Goal: Transaction & Acquisition: Purchase product/service

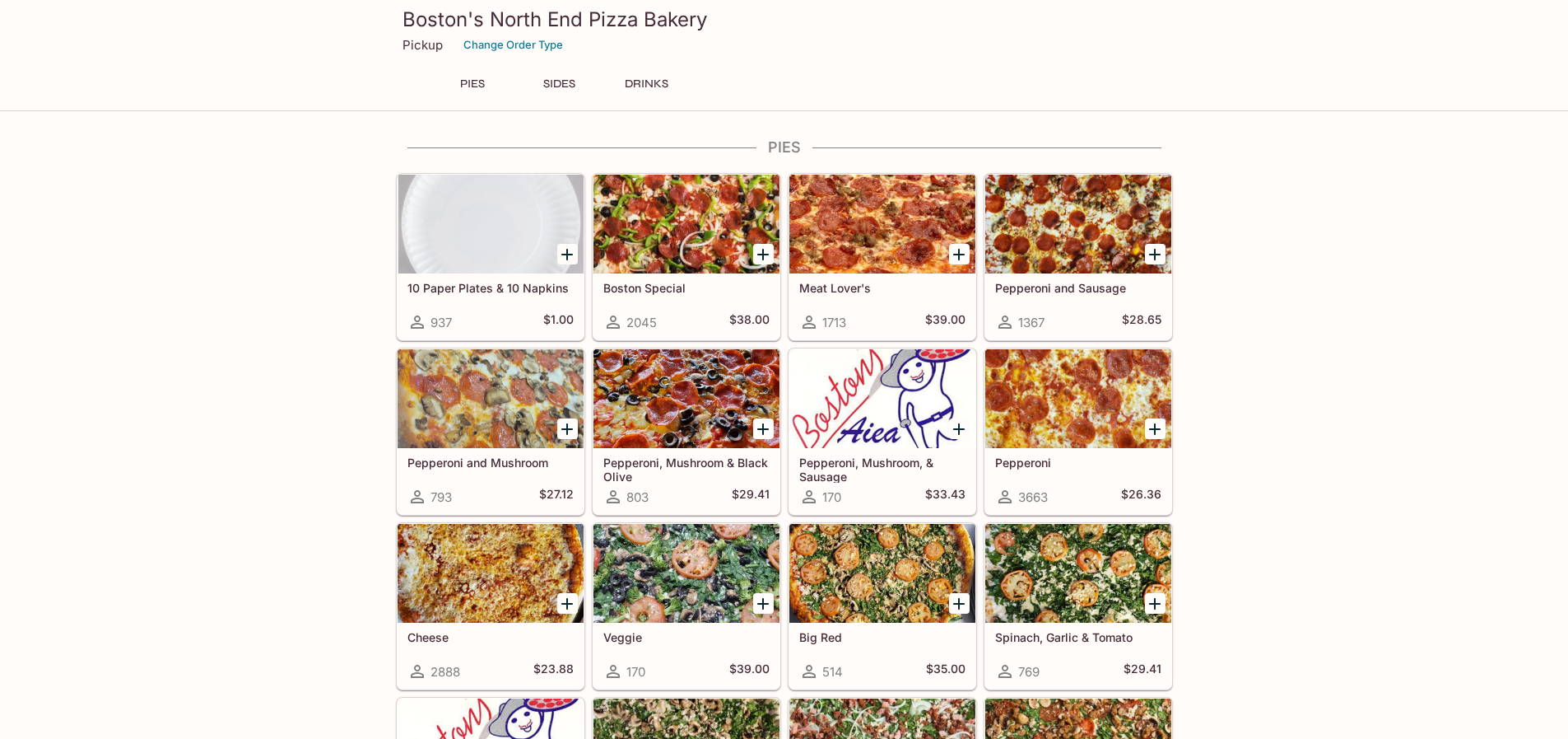
click at [567, 250] on icon "Add 10 Paper Plates & 10 Napkins" at bounding box center [567, 254] width 12 height 12
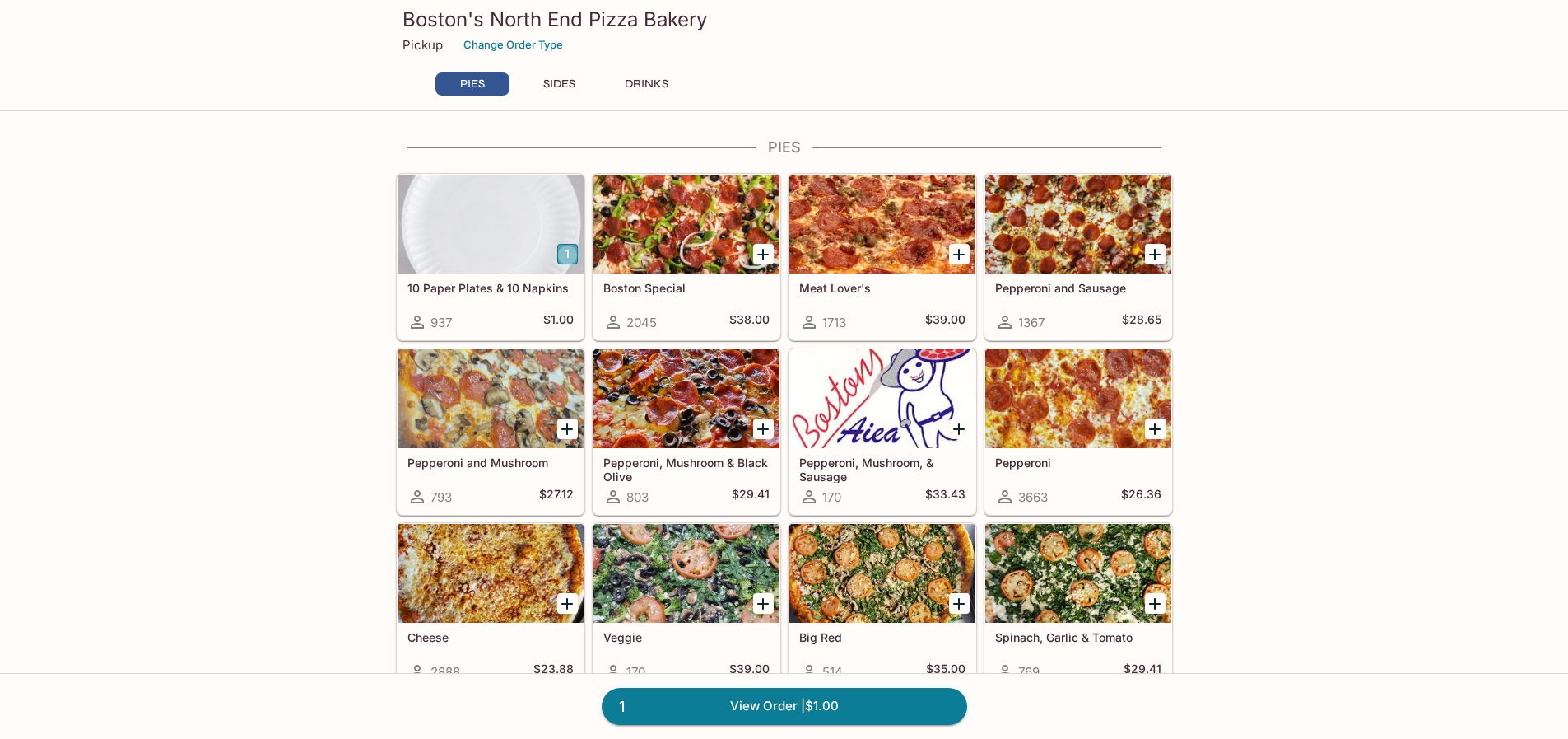
click at [567, 250] on button "1" at bounding box center [568, 254] width 21 height 21
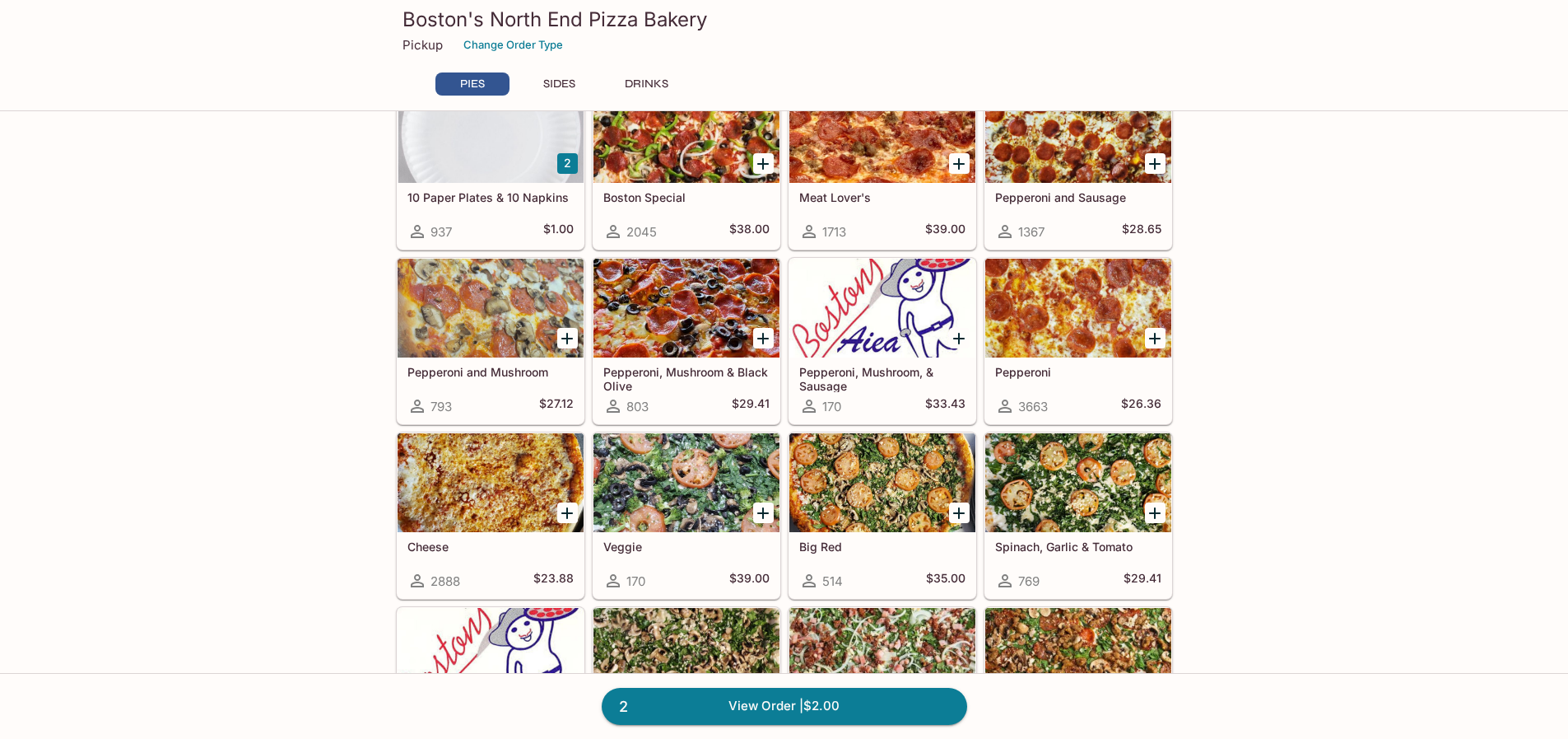
scroll to position [165, 0]
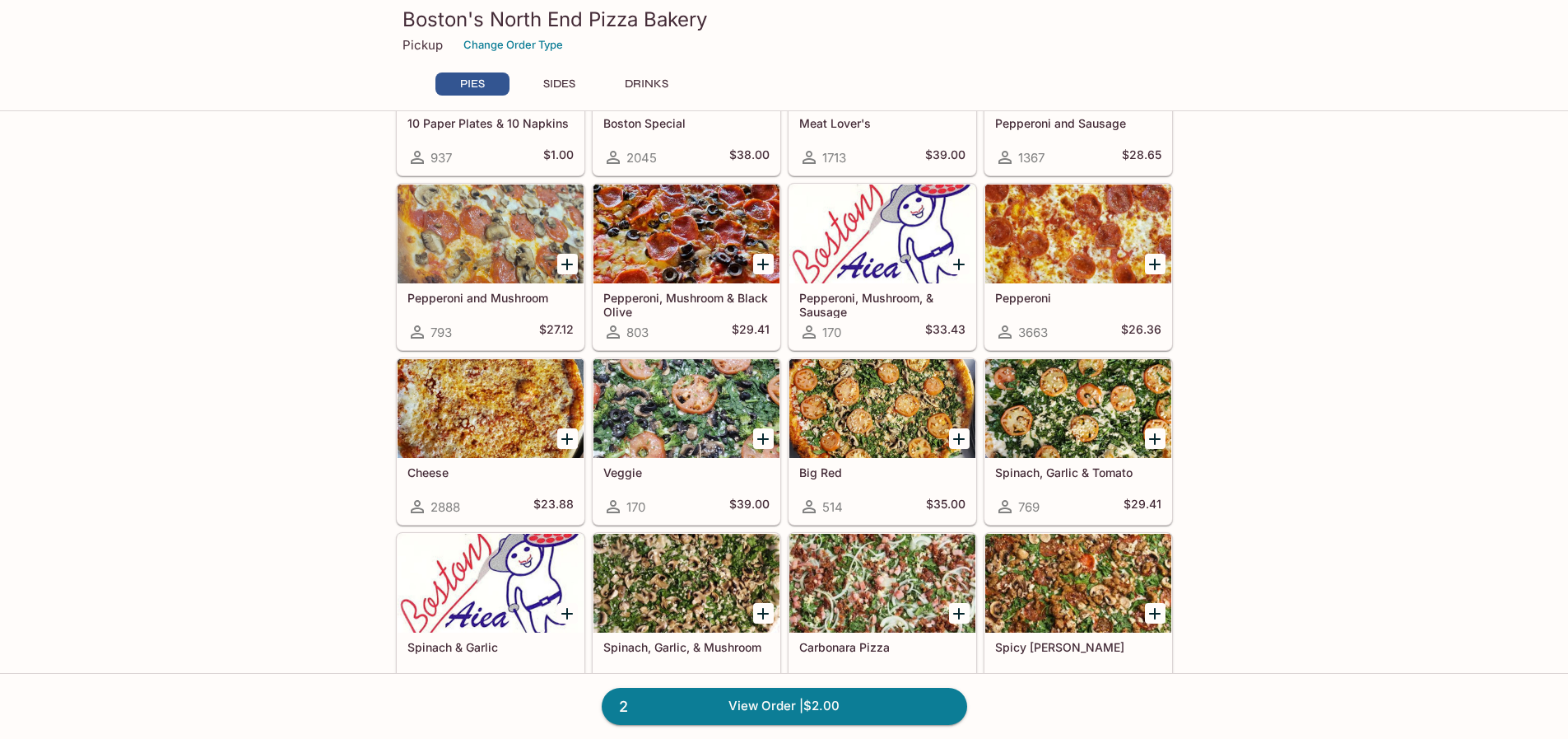
click at [1155, 267] on icon "Add Pepperoni" at bounding box center [1154, 264] width 12 height 12
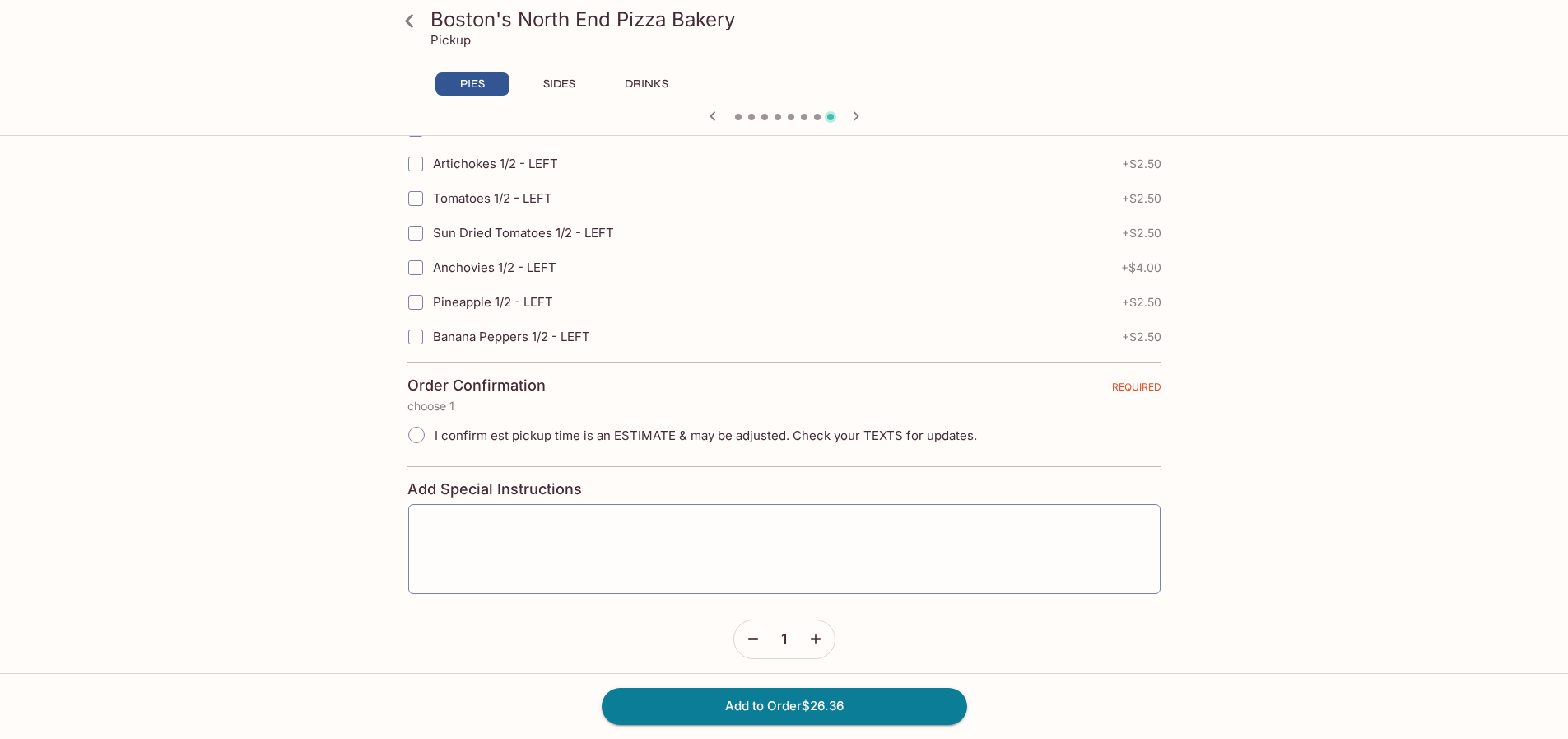
scroll to position [3633, 0]
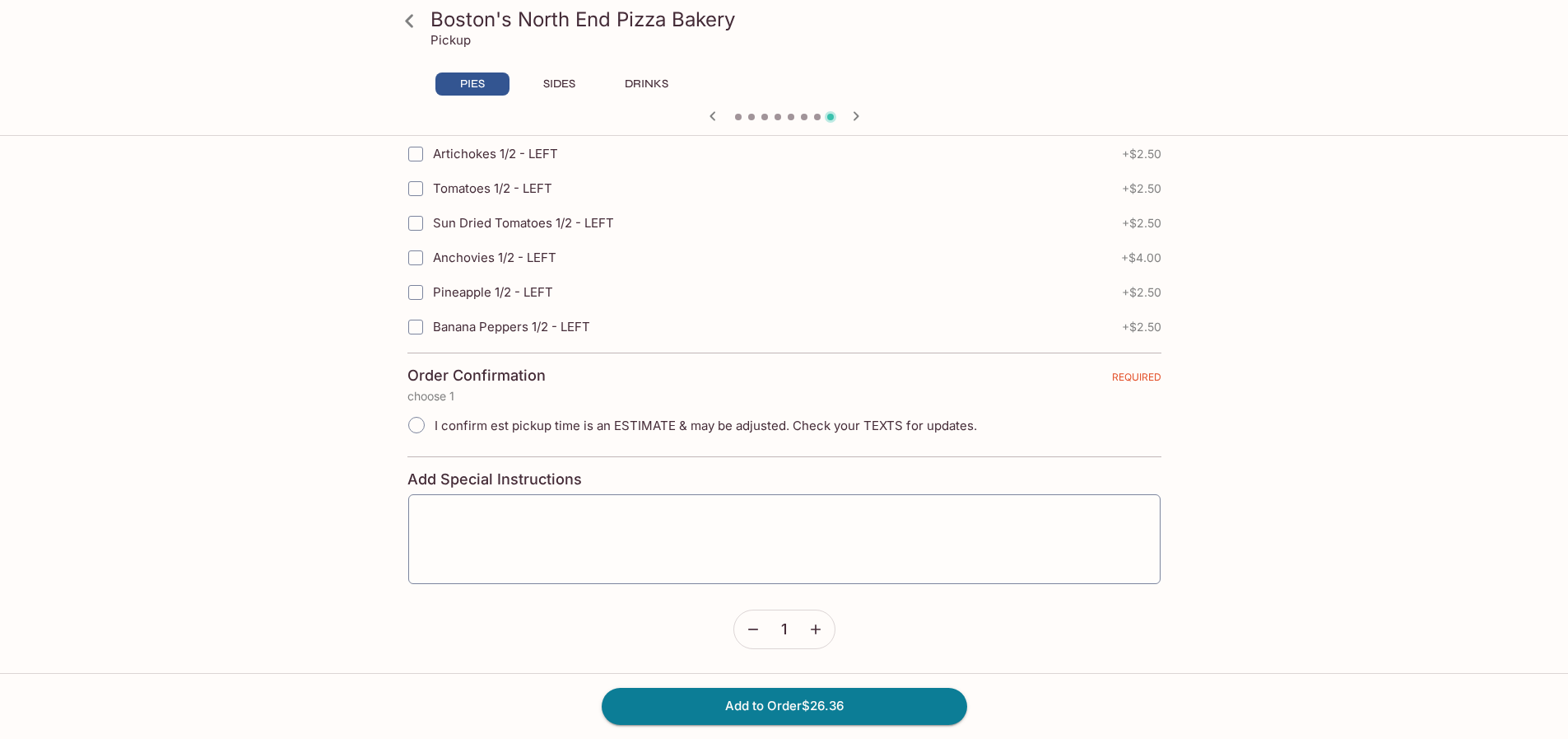
click at [767, 423] on span "I confirm est pickup time is an ESTIMATE & may be adjusted. Check your TEXTS fo…" at bounding box center [705, 425] width 542 height 15
click at [434, 423] on input "I confirm est pickup time is an ESTIMATE & may be adjusted. Check your TEXTS fo…" at bounding box center [416, 425] width 34 height 34
radio input "true"
click at [795, 704] on button "Add to Order $26.36" at bounding box center [785, 705] width 366 height 36
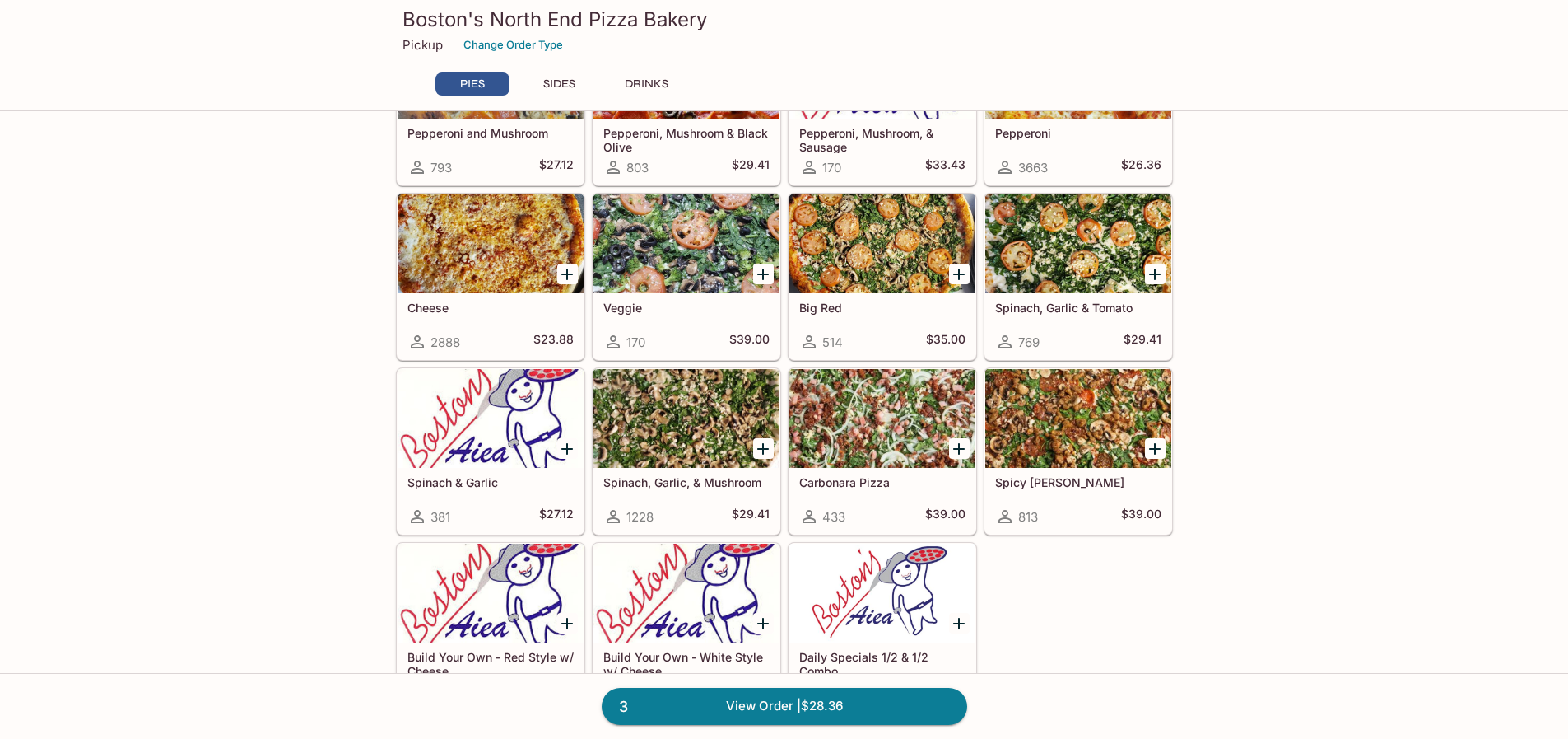
scroll to position [412, 0]
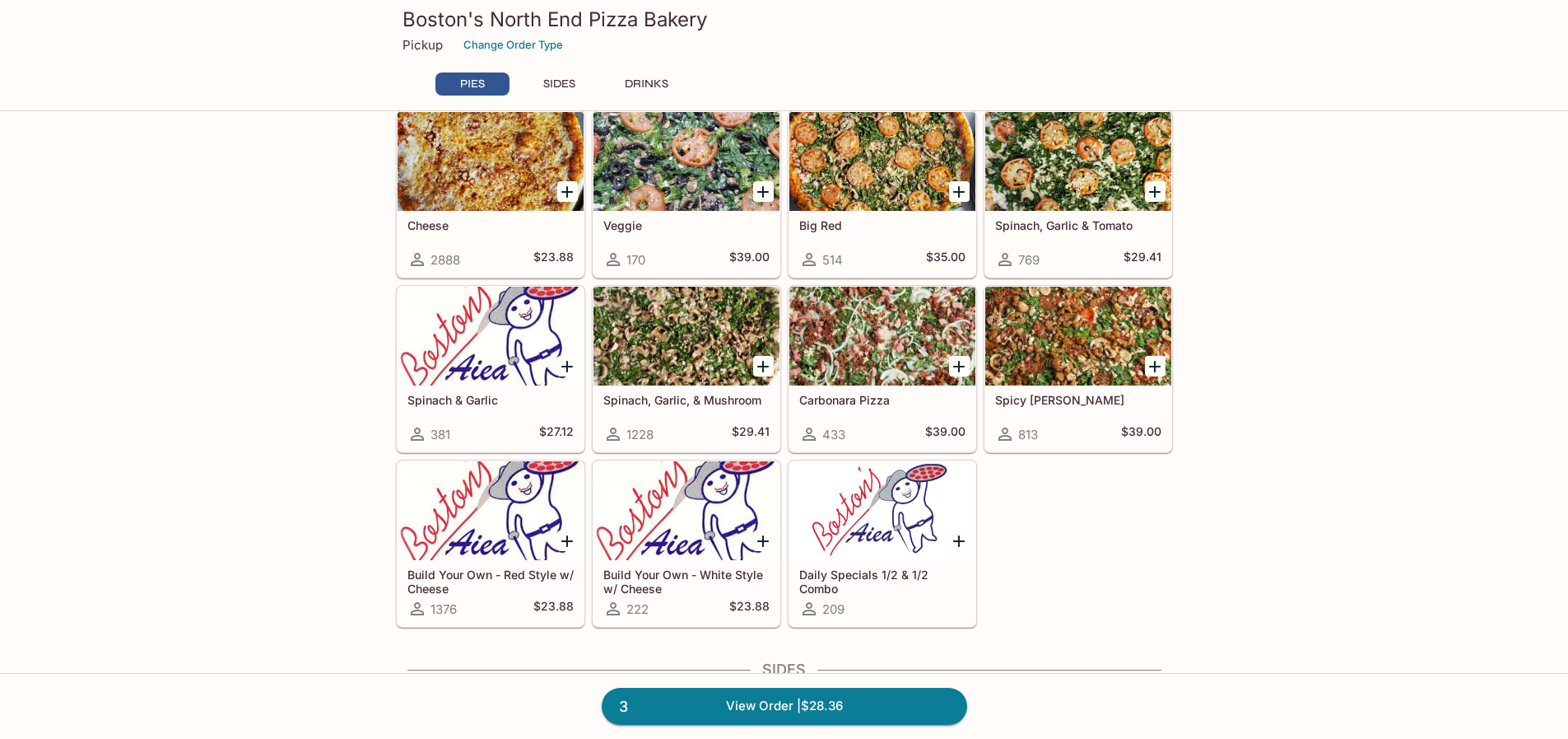
click at [1152, 368] on icon "Add Spicy Jenny" at bounding box center [1155, 367] width 20 height 20
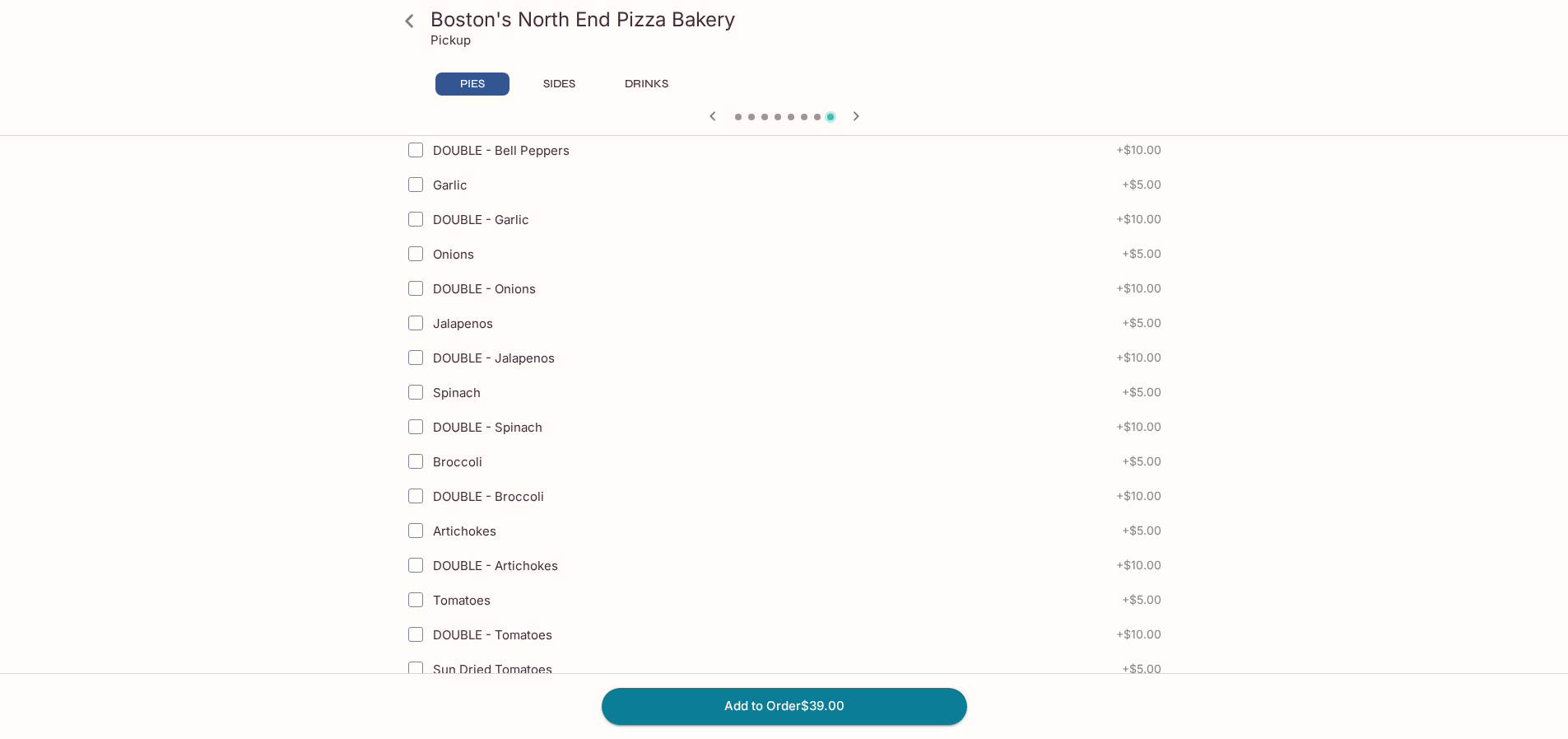
scroll to position [823, 0]
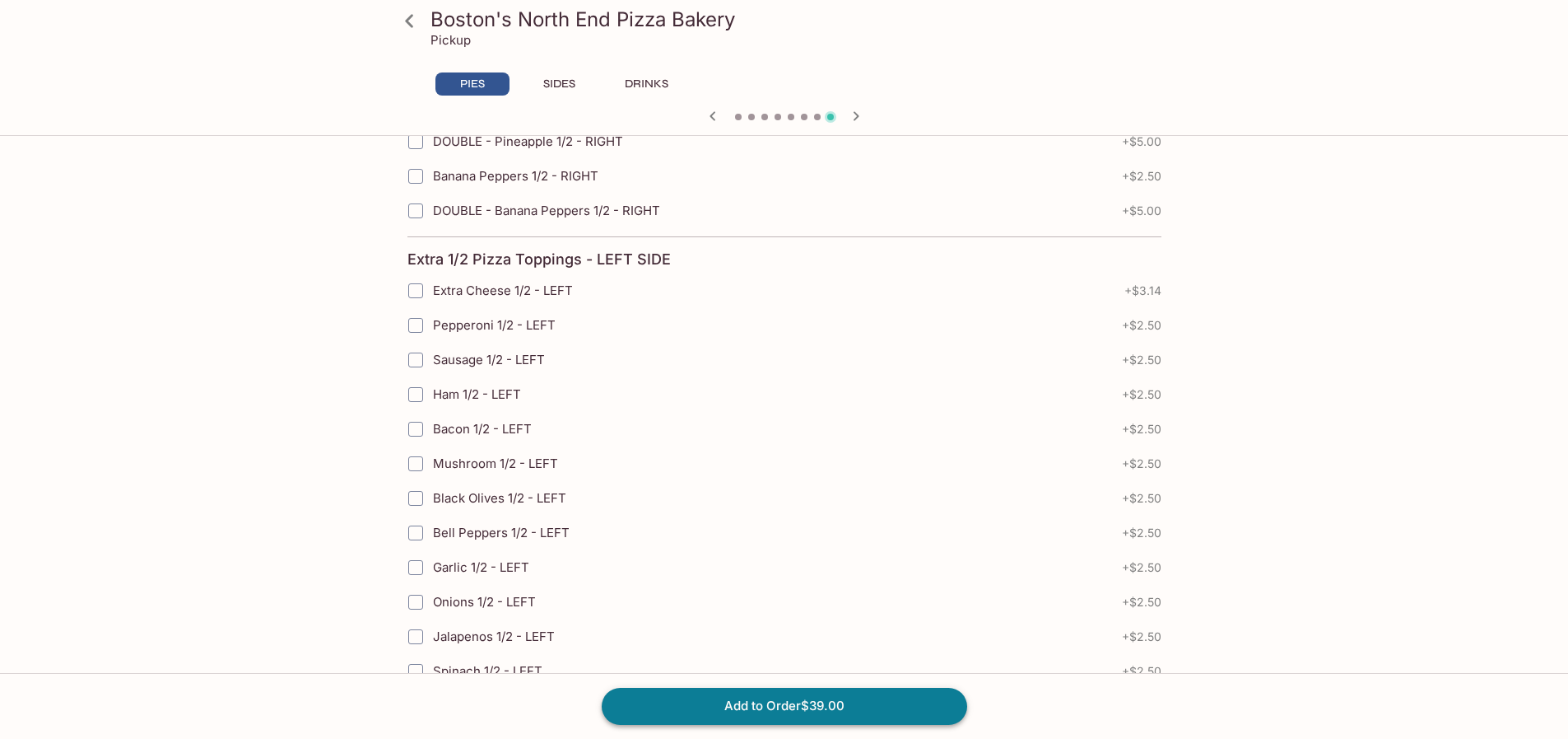
click at [768, 691] on button "Add to Order $39.00" at bounding box center [785, 705] width 366 height 36
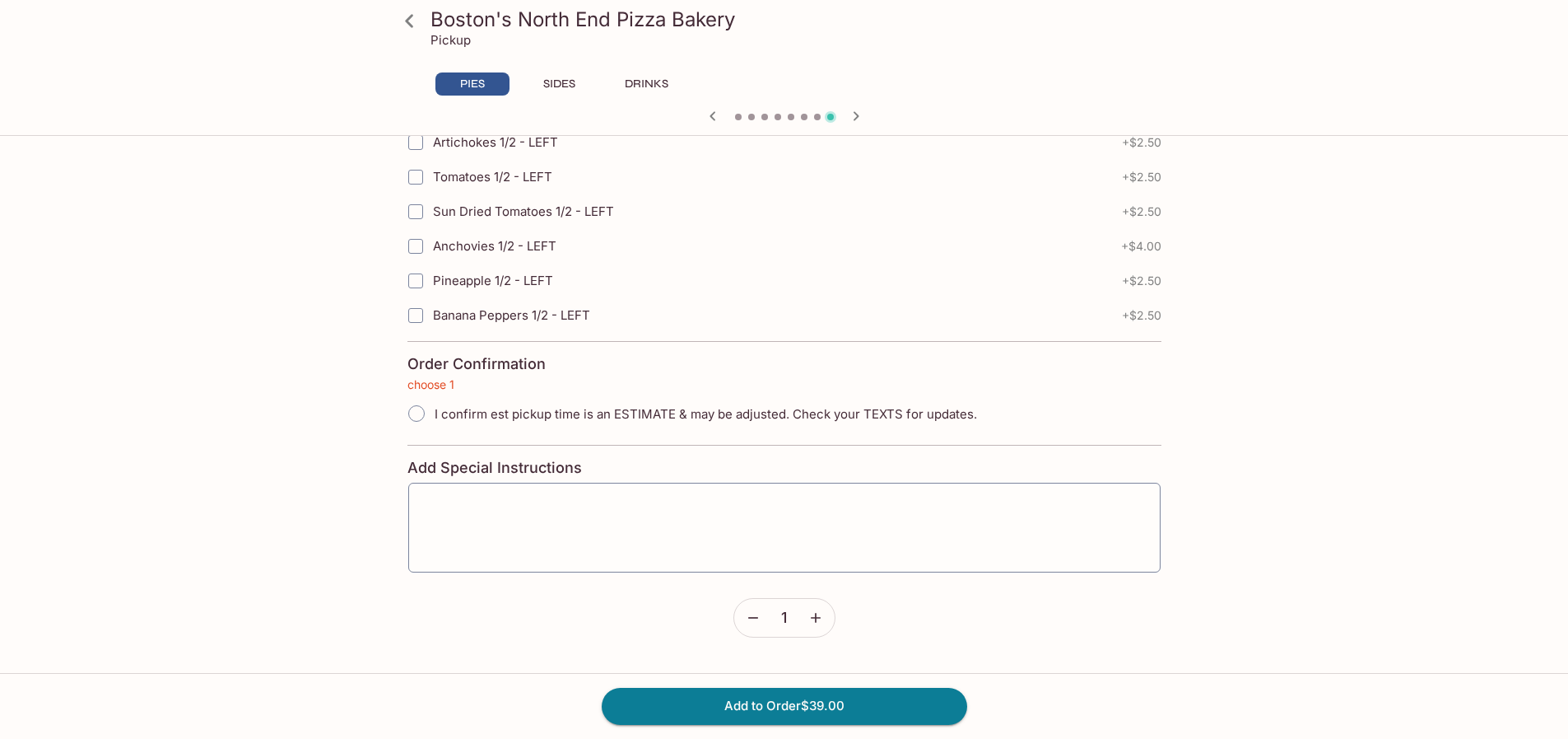
scroll to position [3695, 0]
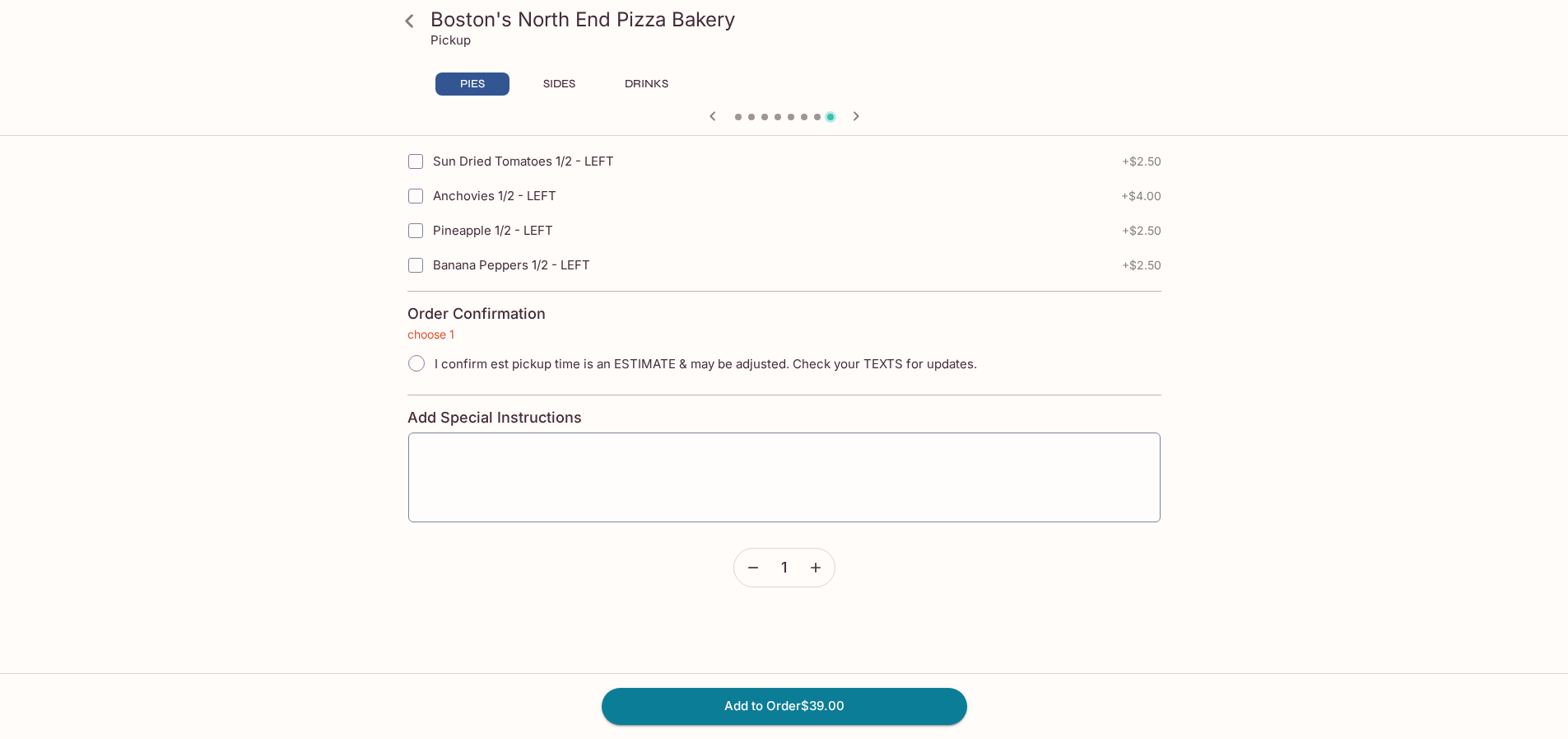
click at [414, 365] on input "I confirm est pickup time is an ESTIMATE & may be adjusted. Check your TEXTS fo…" at bounding box center [416, 363] width 34 height 34
radio input "true"
click at [787, 697] on button "Add to Order $39.00" at bounding box center [785, 705] width 366 height 36
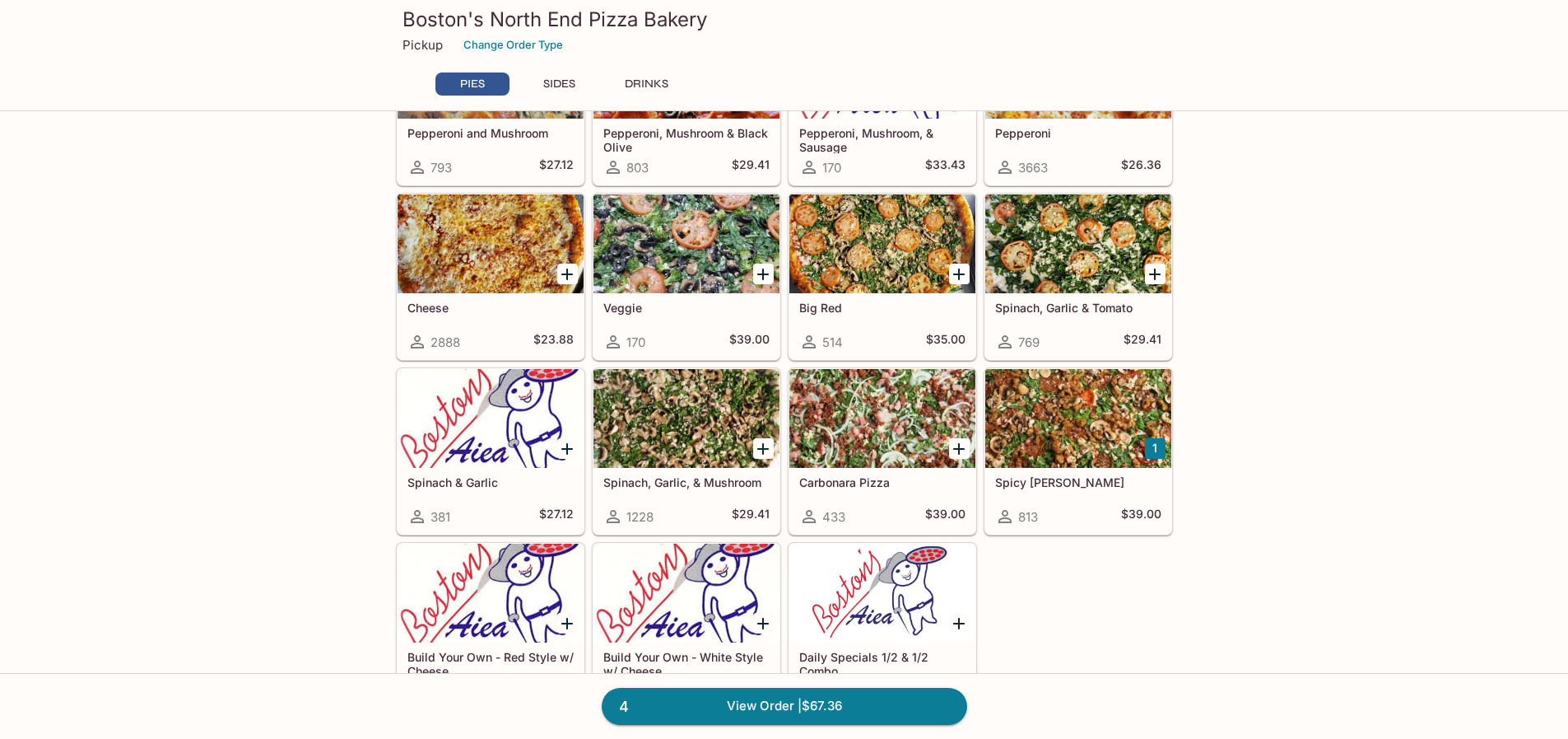
scroll to position [494, 0]
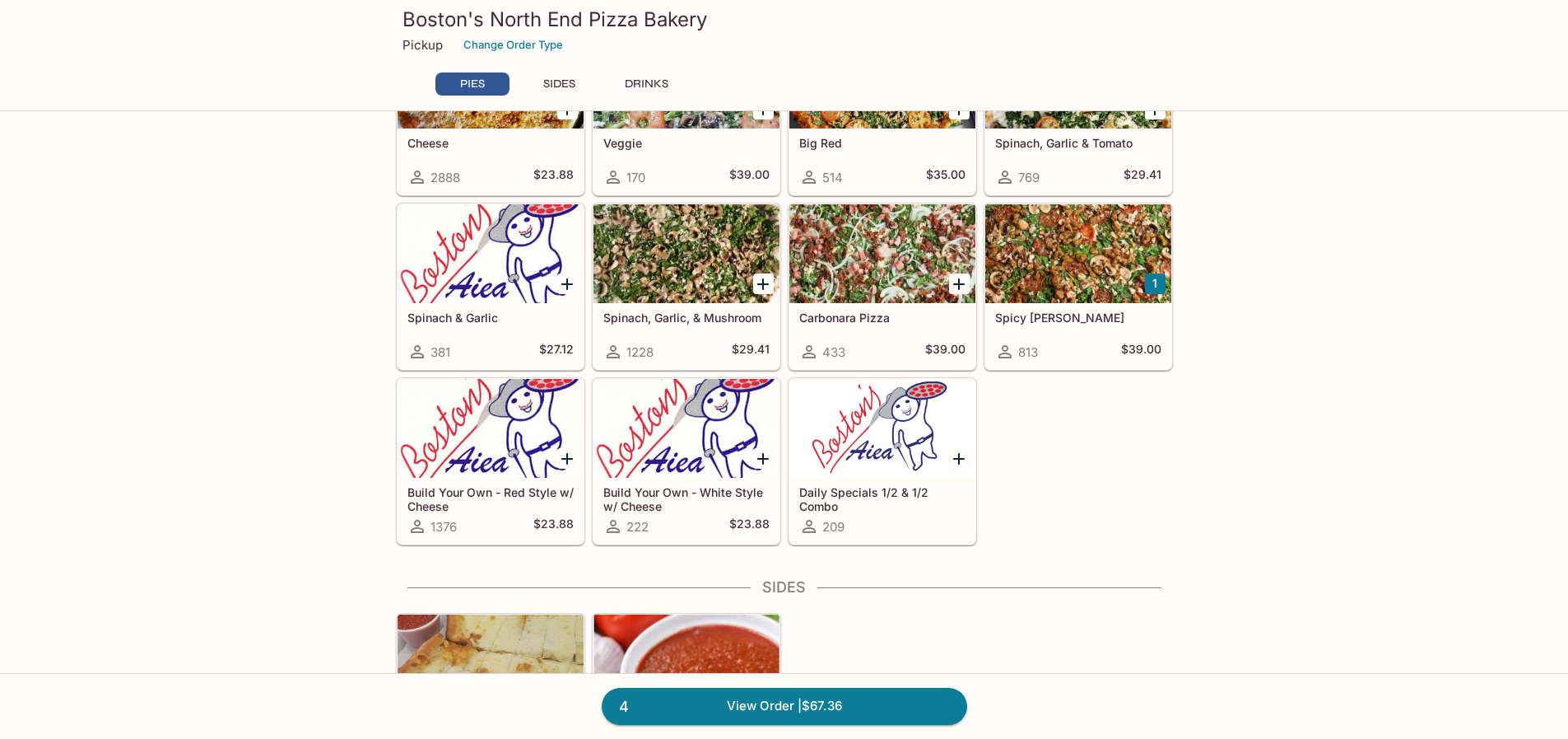
click at [768, 287] on icon "Add Spinach, Garlic, & Mushroom" at bounding box center [763, 284] width 20 height 20
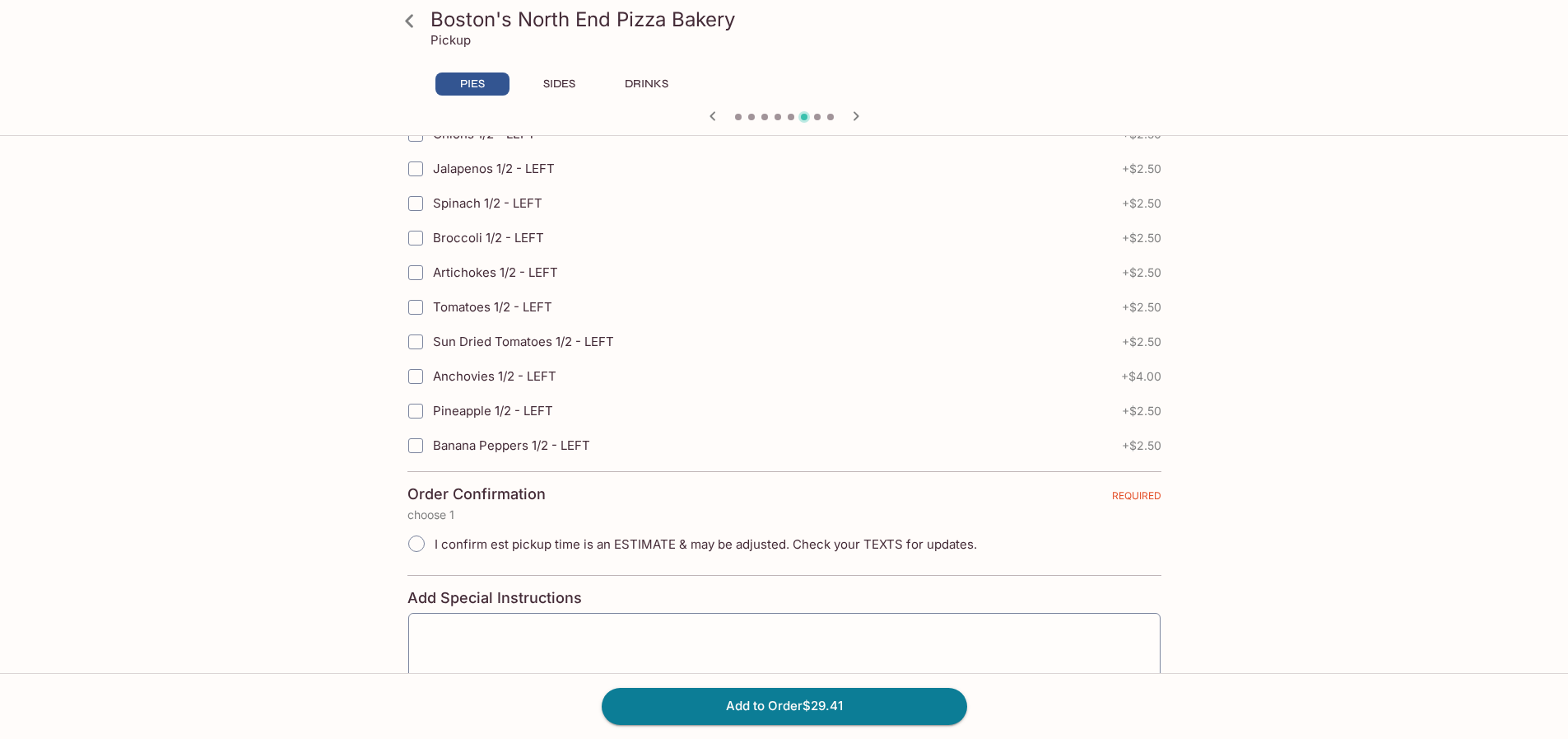
scroll to position [3633, 0]
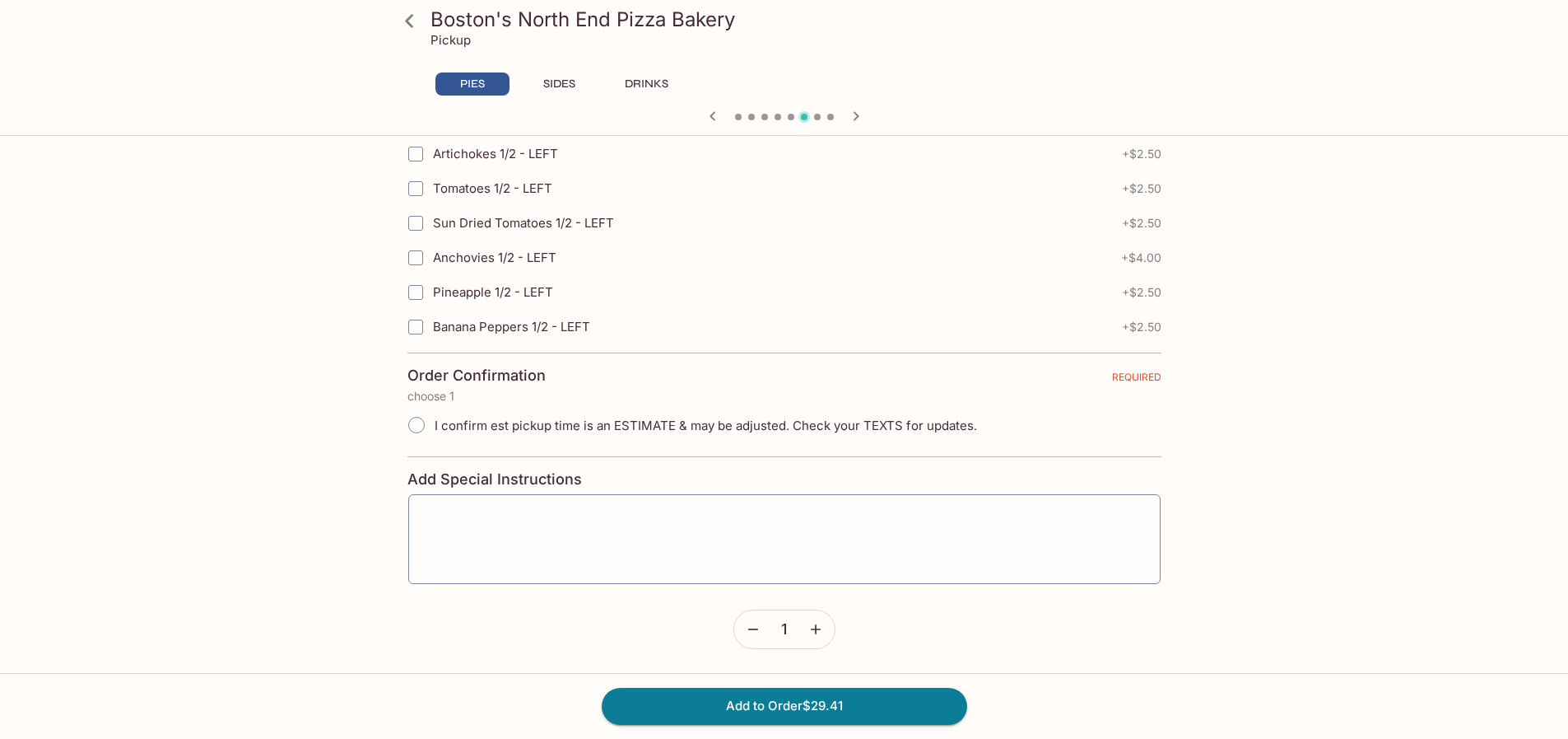
click at [413, 427] on input "I confirm est pickup time is an ESTIMATE & may be adjusted. Check your TEXTS fo…" at bounding box center [416, 425] width 34 height 34
radio input "true"
click at [816, 702] on button "Add to Order $29.41" at bounding box center [785, 705] width 366 height 36
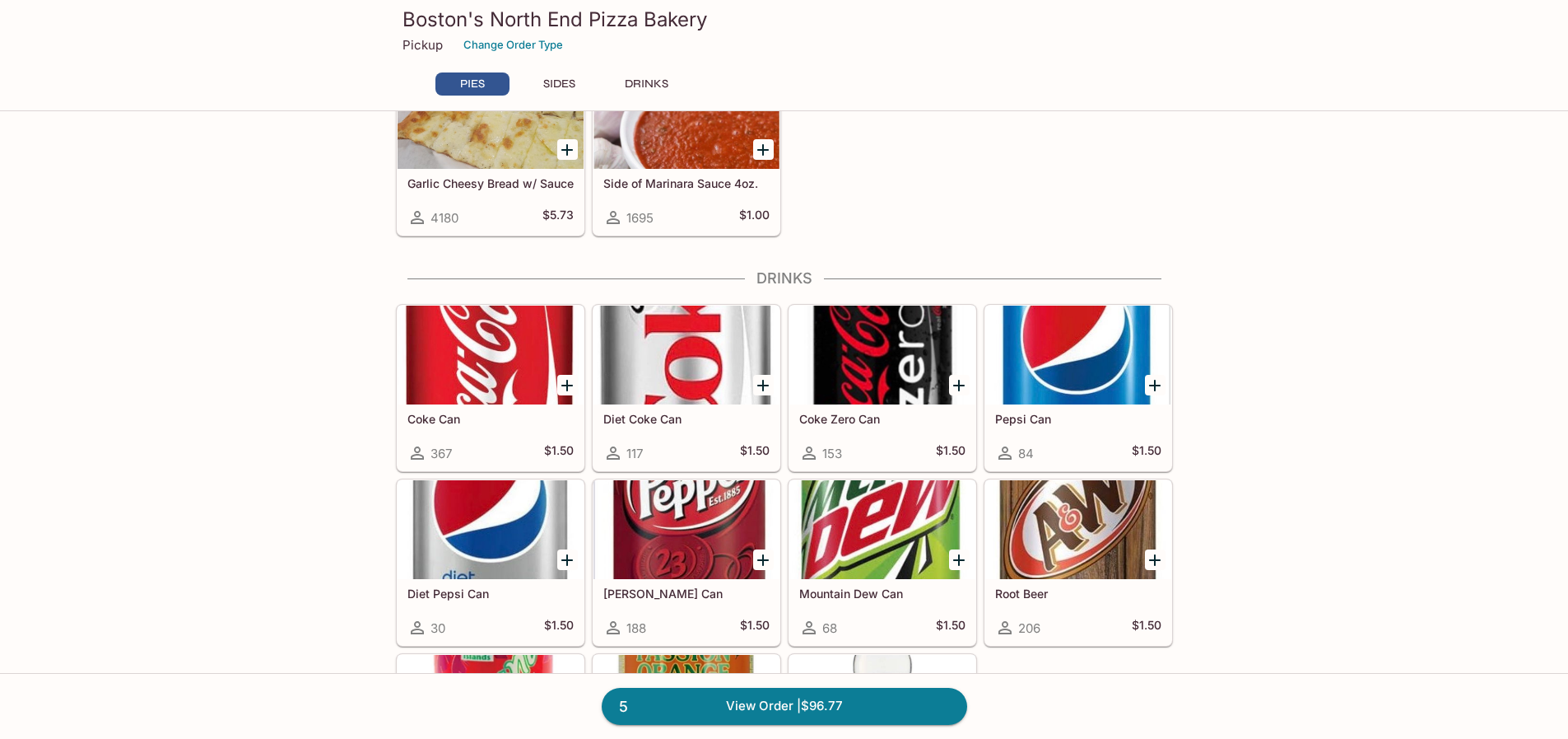
scroll to position [874, 0]
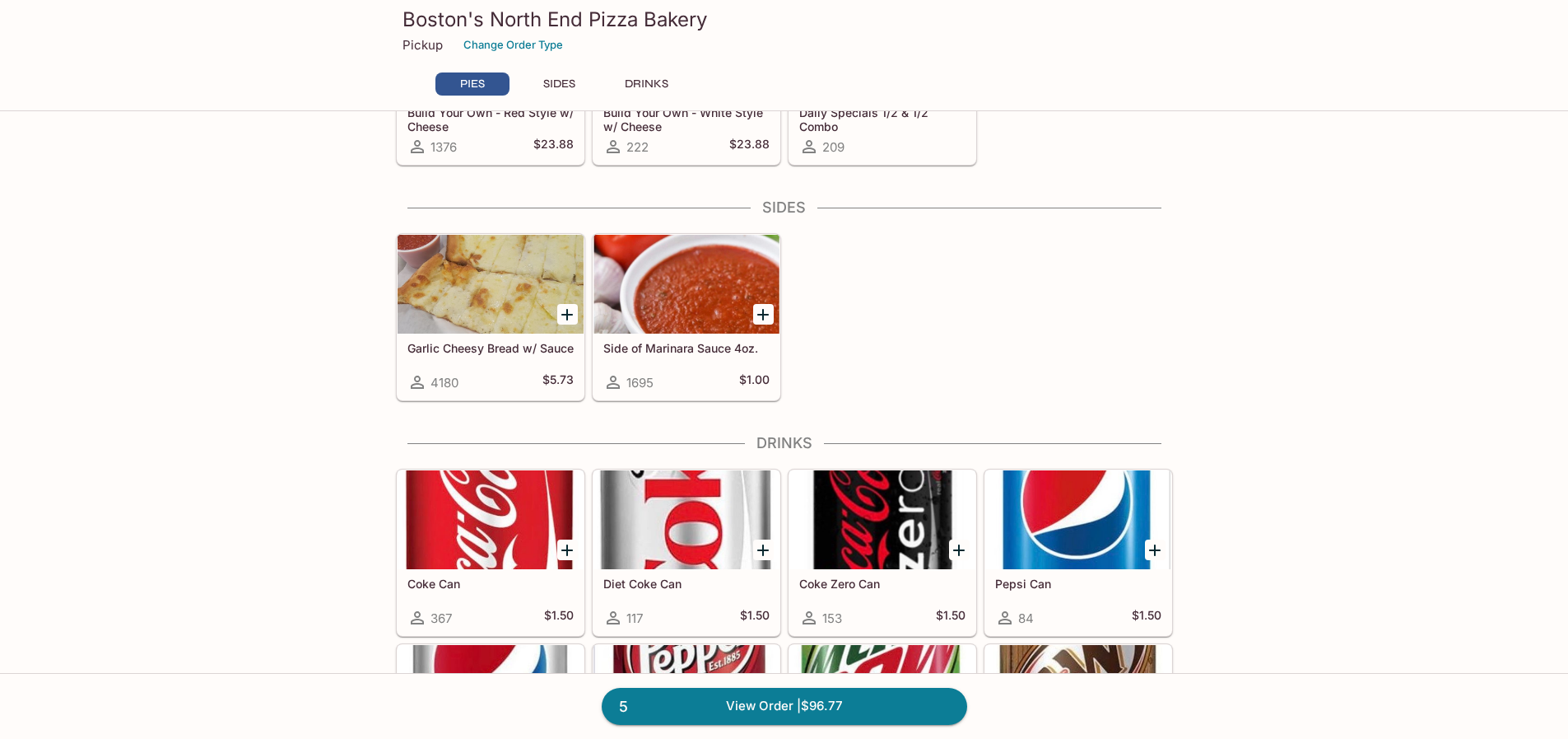
click at [565, 314] on icon "Add Garlic Cheesy Bread w/ Sauce" at bounding box center [567, 314] width 12 height 12
click at [565, 314] on button "1" at bounding box center [568, 314] width 21 height 21
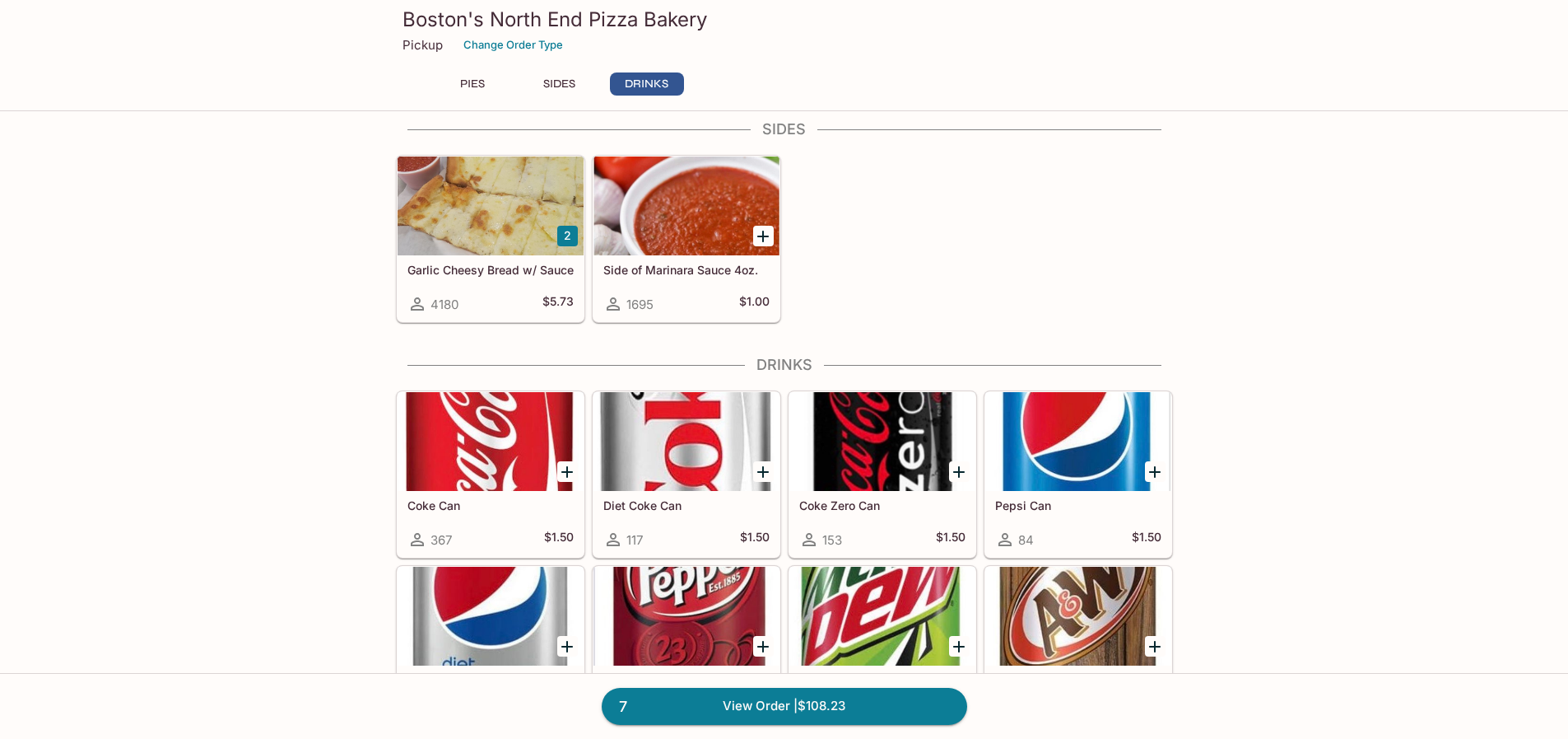
scroll to position [1203, 0]
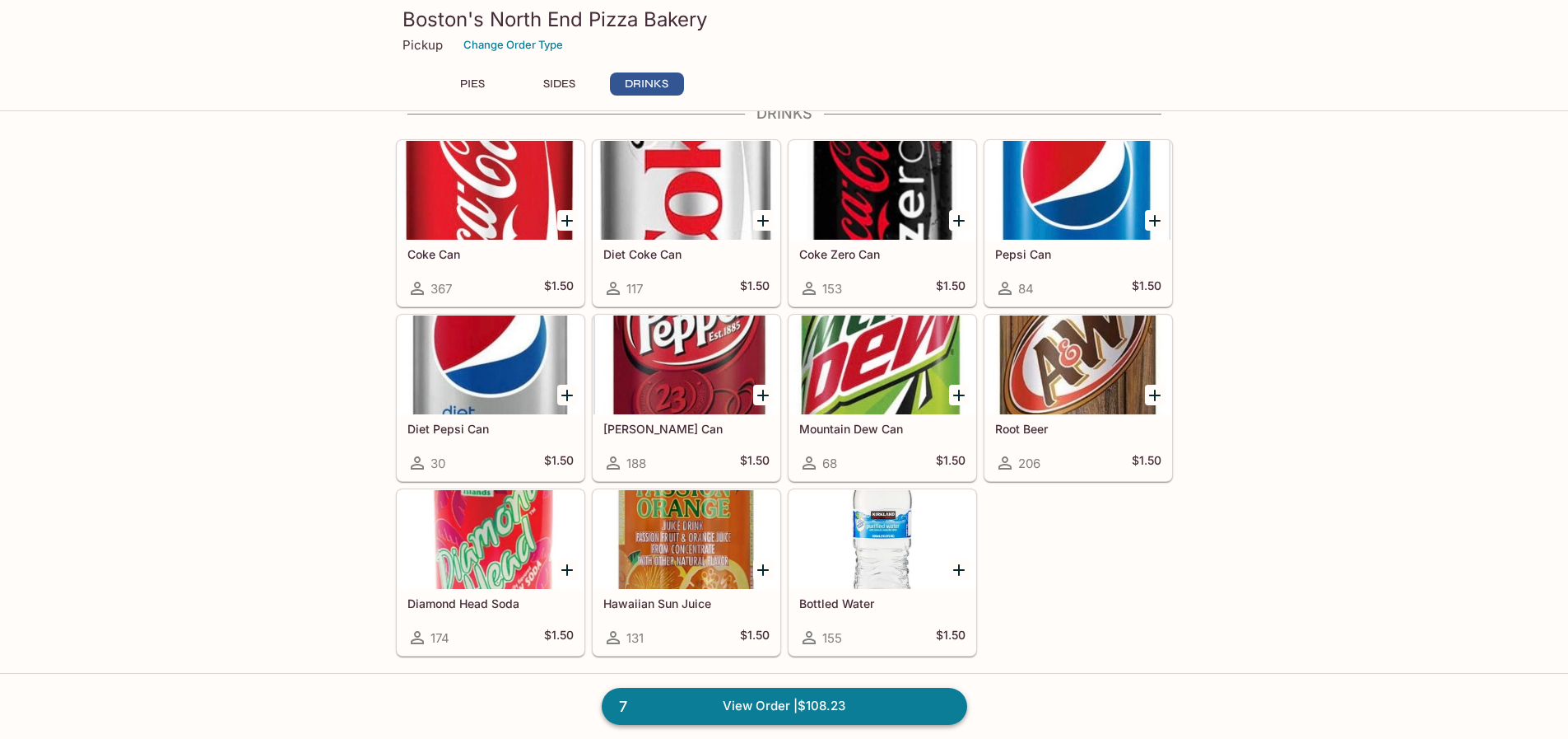
click at [886, 712] on link "7 View Order | $108.23" at bounding box center [785, 705] width 366 height 36
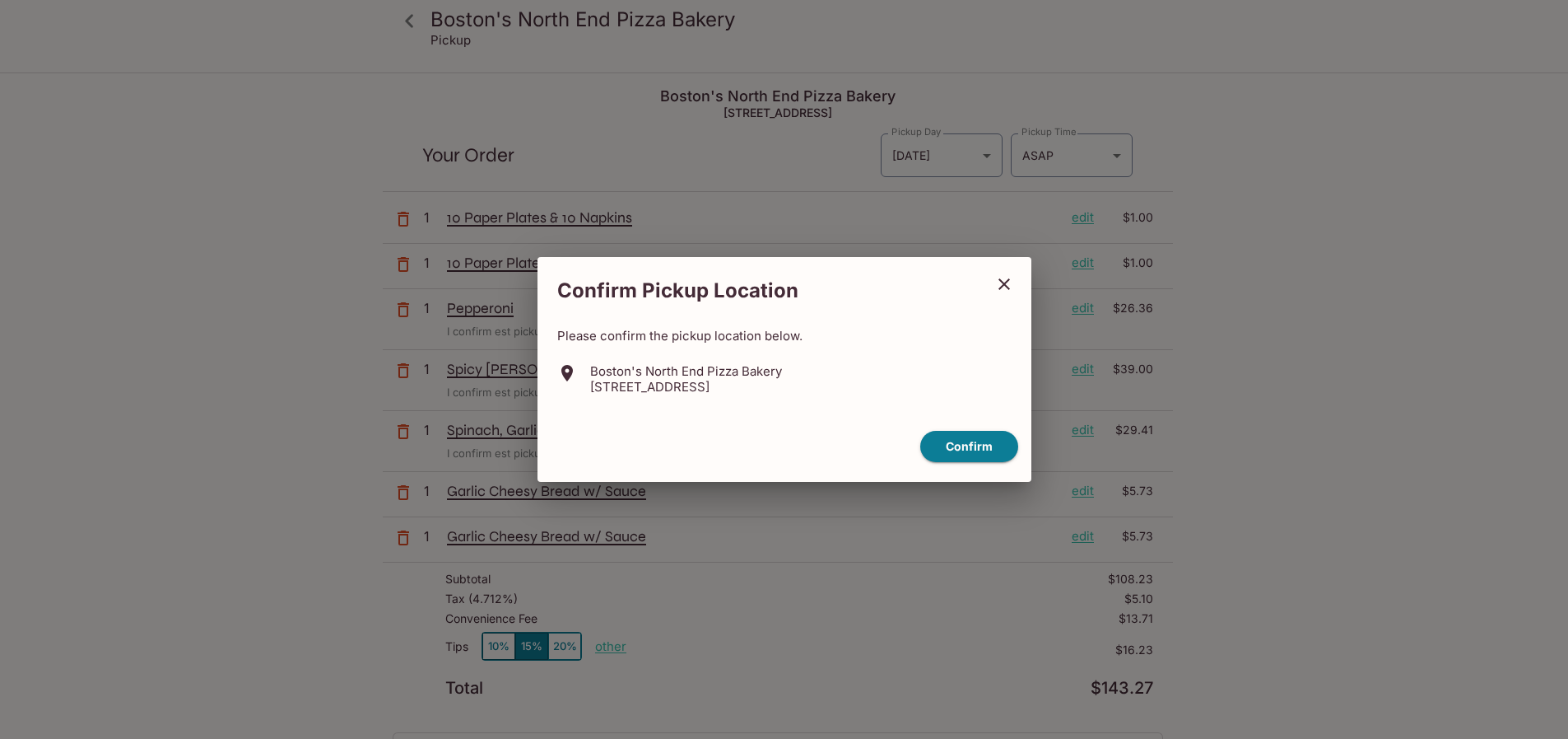
scroll to position [74, 0]
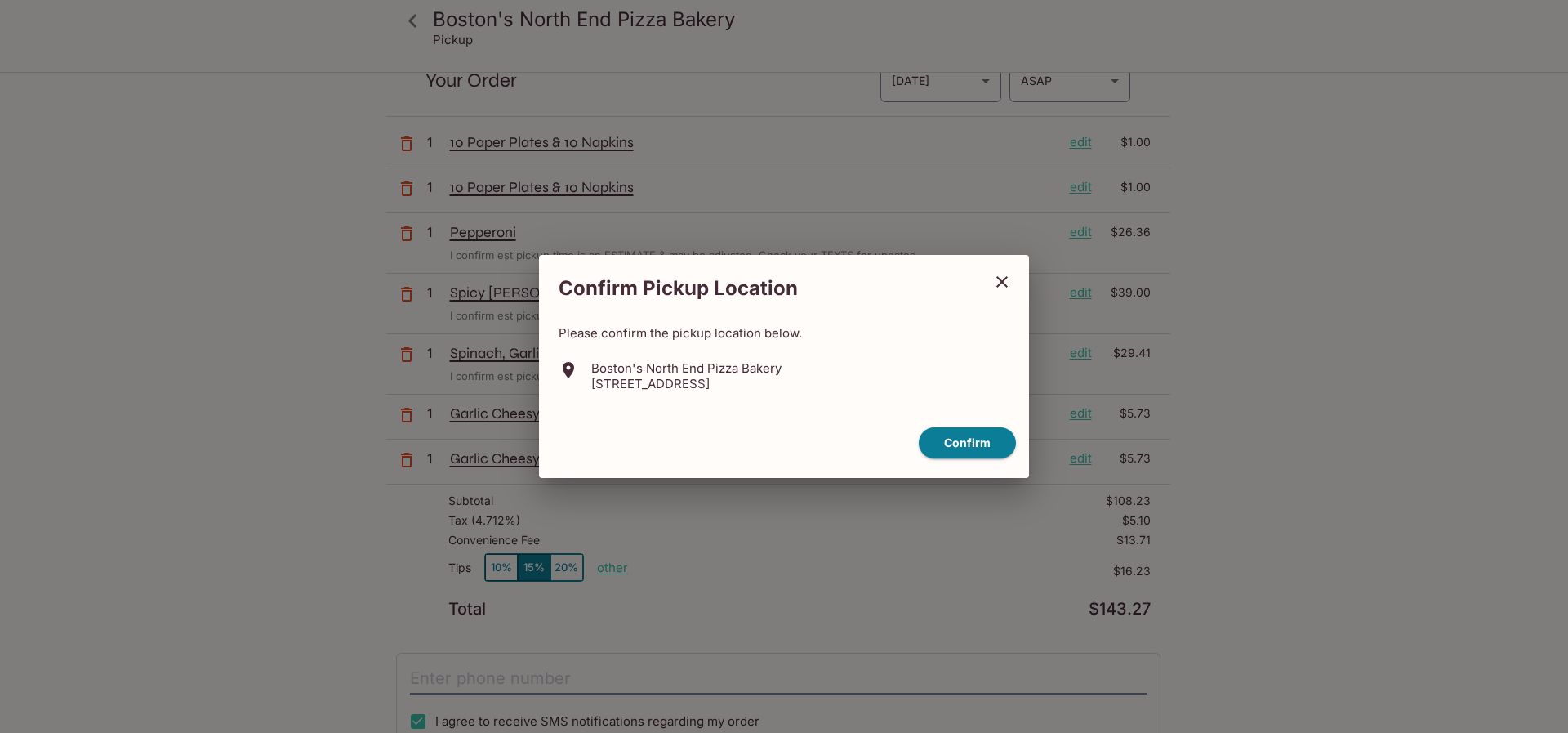
drag, startPoint x: 841, startPoint y: 383, endPoint x: 591, endPoint y: 384, distance: 250.0
click at [591, 384] on div "Boston's North End Pizza Bakery [STREET_ADDRESS]" at bounding box center [784, 375] width 451 height 31
click at [977, 440] on button "Confirm" at bounding box center [967, 443] width 97 height 31
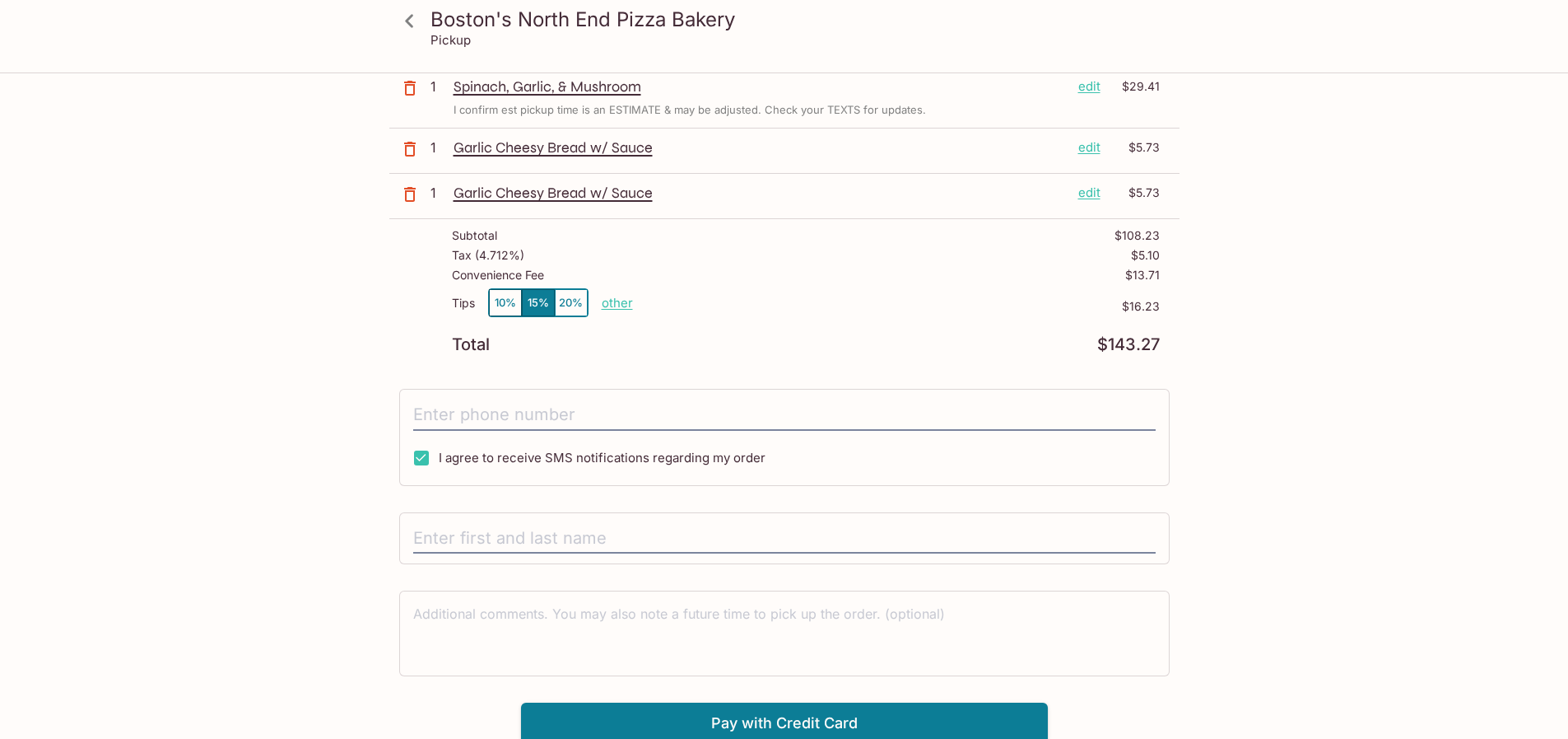
scroll to position [349, 0]
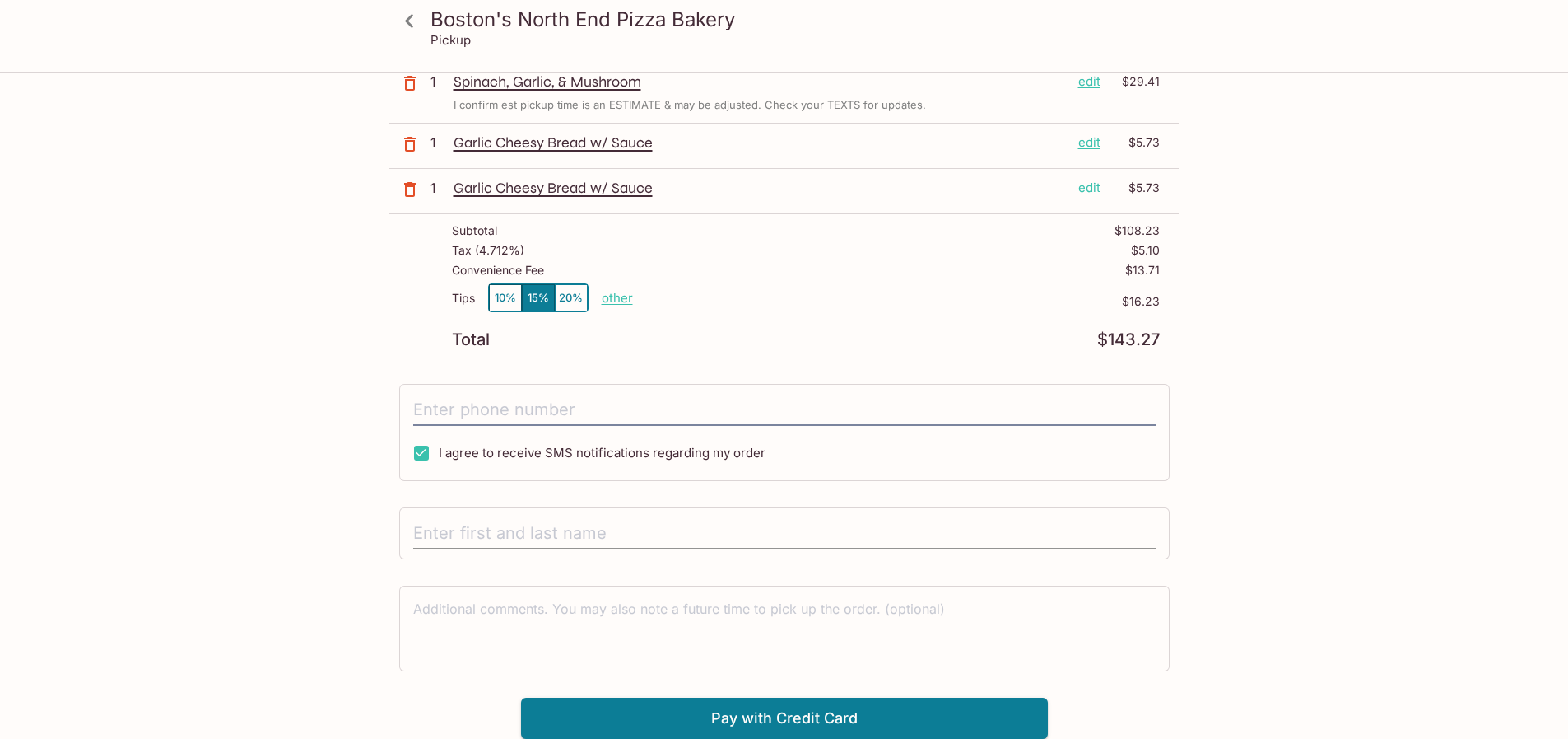
click at [681, 538] on input "text" at bounding box center [784, 533] width 742 height 32
type input "[PERSON_NAME]"
click at [703, 638] on textarea at bounding box center [784, 628] width 742 height 57
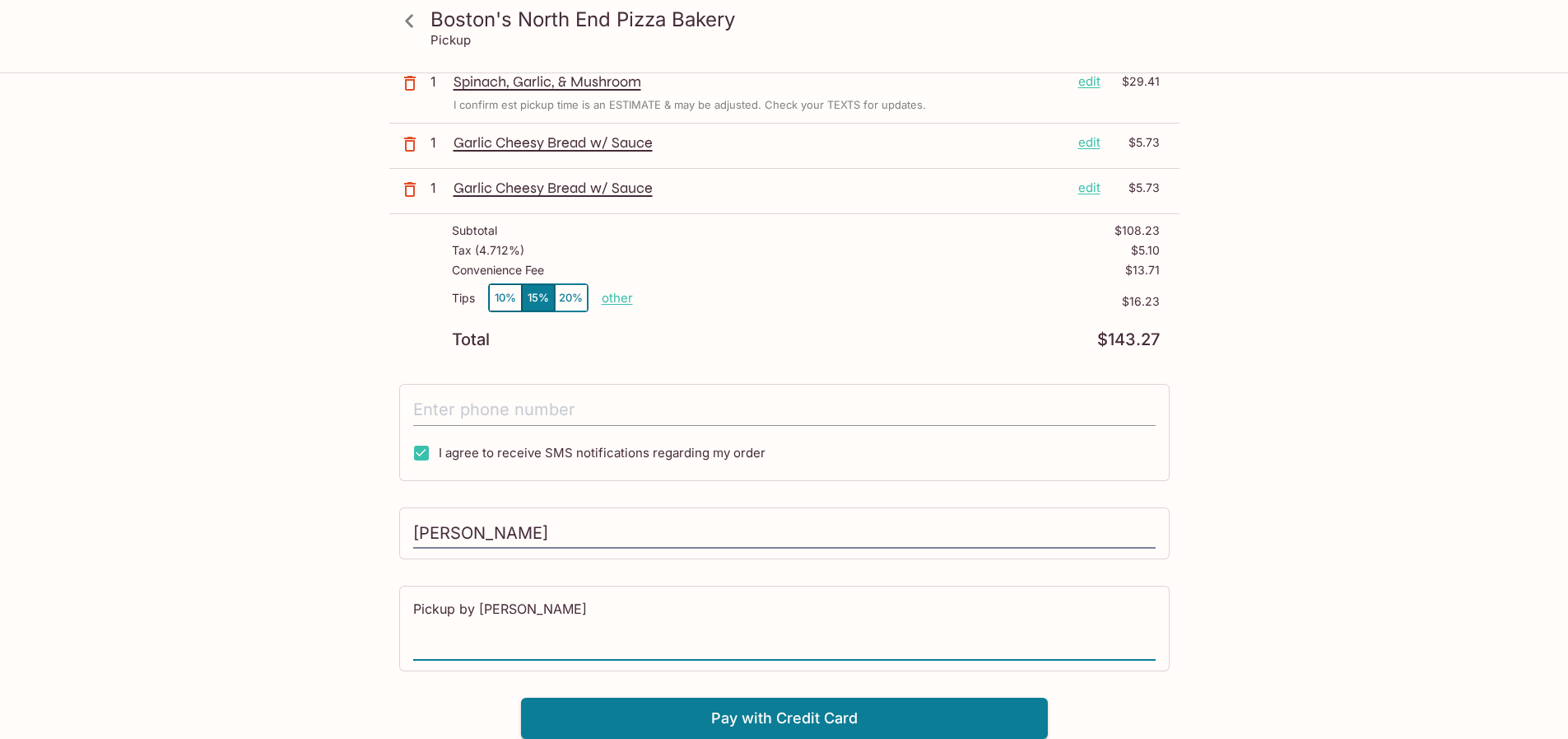
type textarea "Pickup by [PERSON_NAME]"
click at [744, 411] on input "tel" at bounding box center [784, 410] width 742 height 32
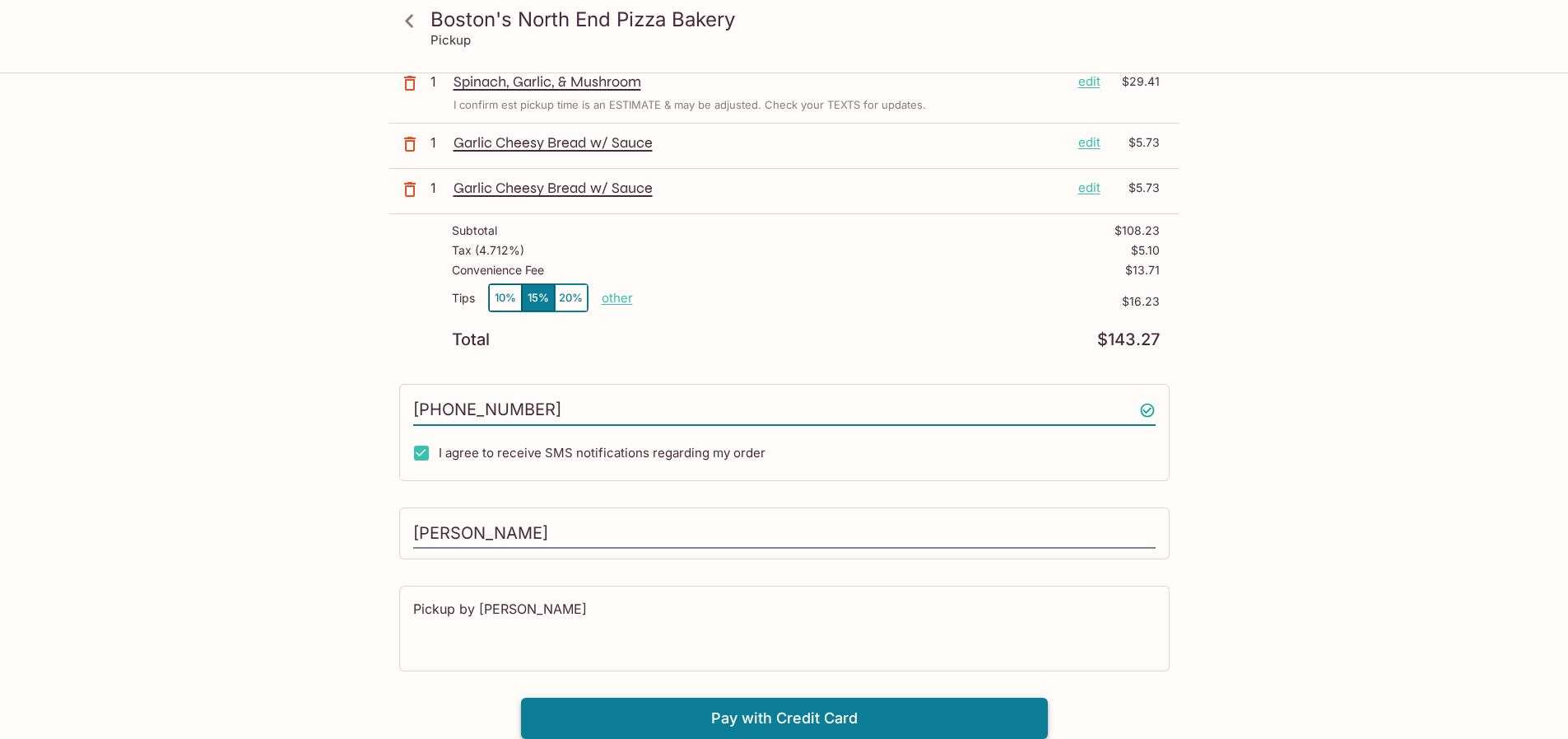
type input "[PHONE_NUMBER]"
click at [936, 731] on button "Pay with Credit Card" at bounding box center [785, 717] width 527 height 41
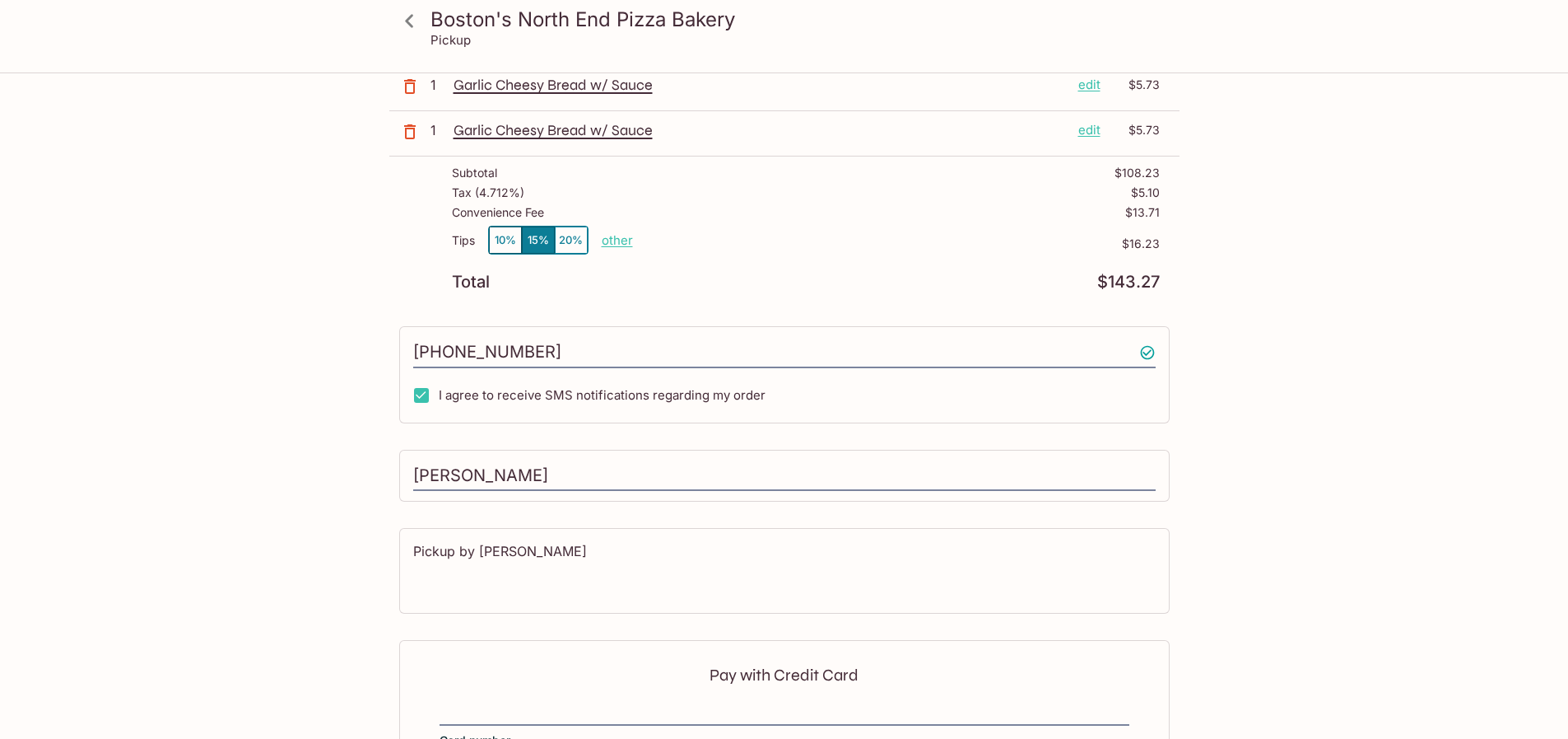
scroll to position [595, 0]
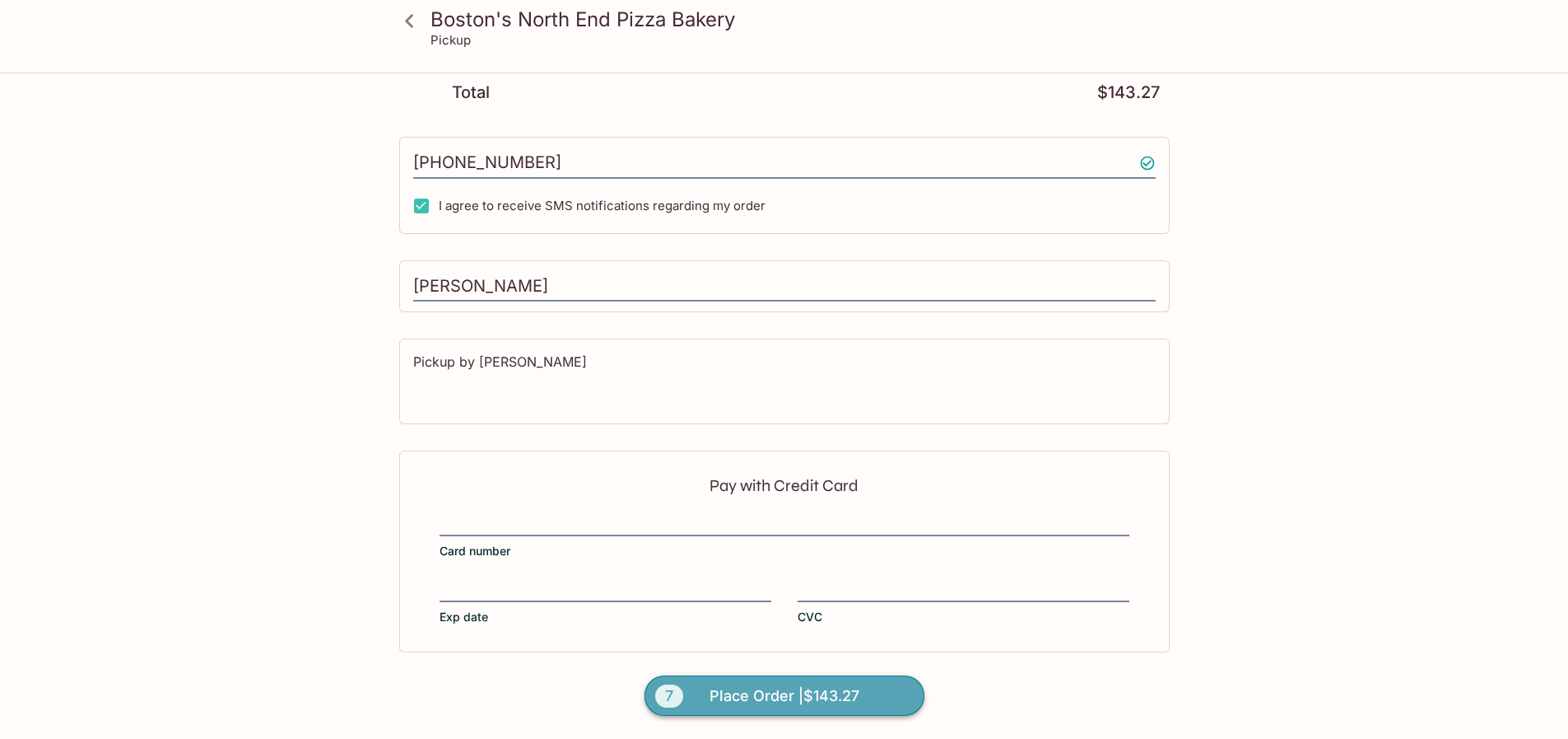
click at [856, 695] on span "Place Order | $143.27" at bounding box center [784, 696] width 149 height 26
